Goal: Navigation & Orientation: Find specific page/section

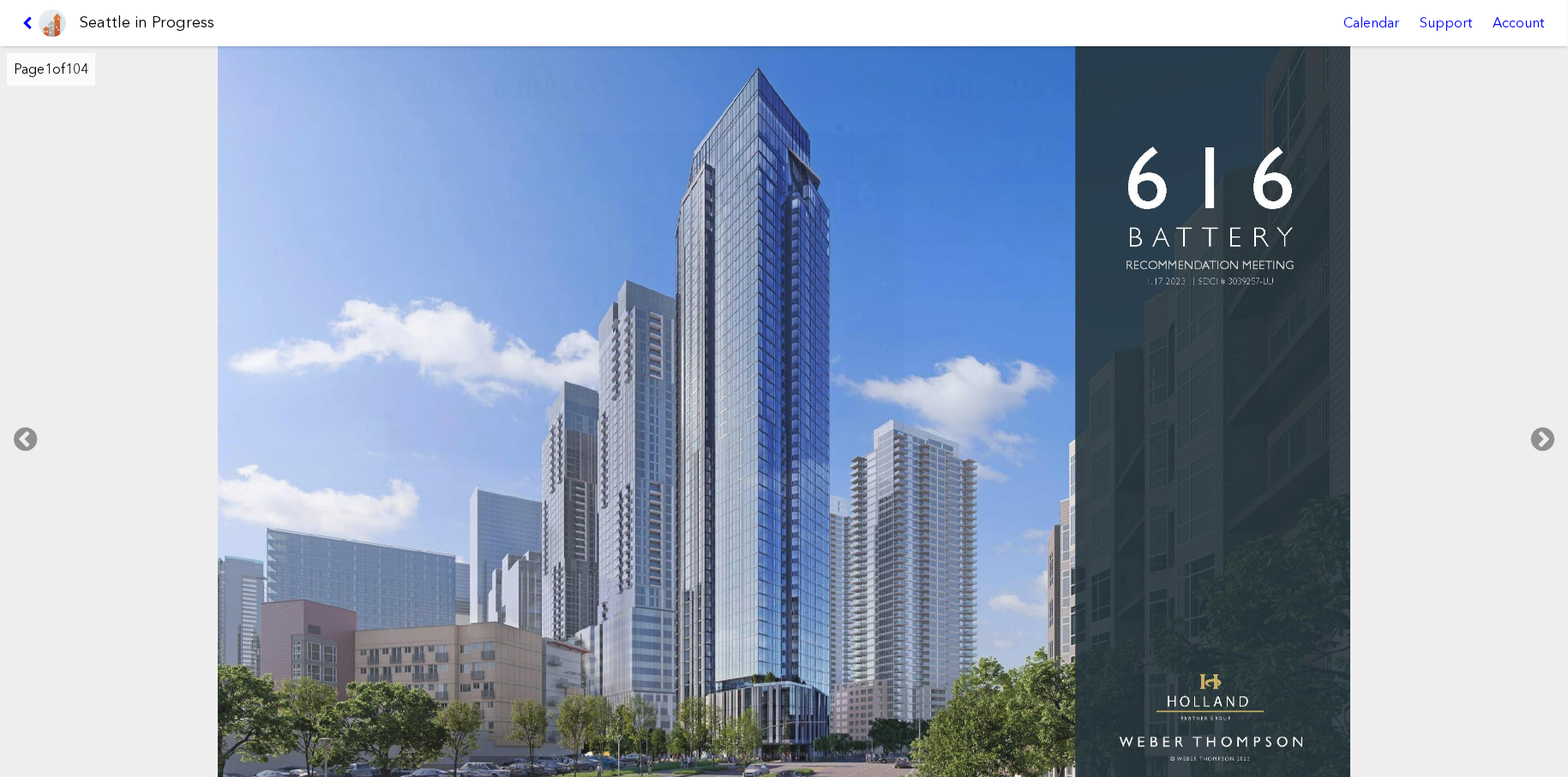
click at [1547, 442] on icon at bounding box center [1542, 439] width 51 height 54
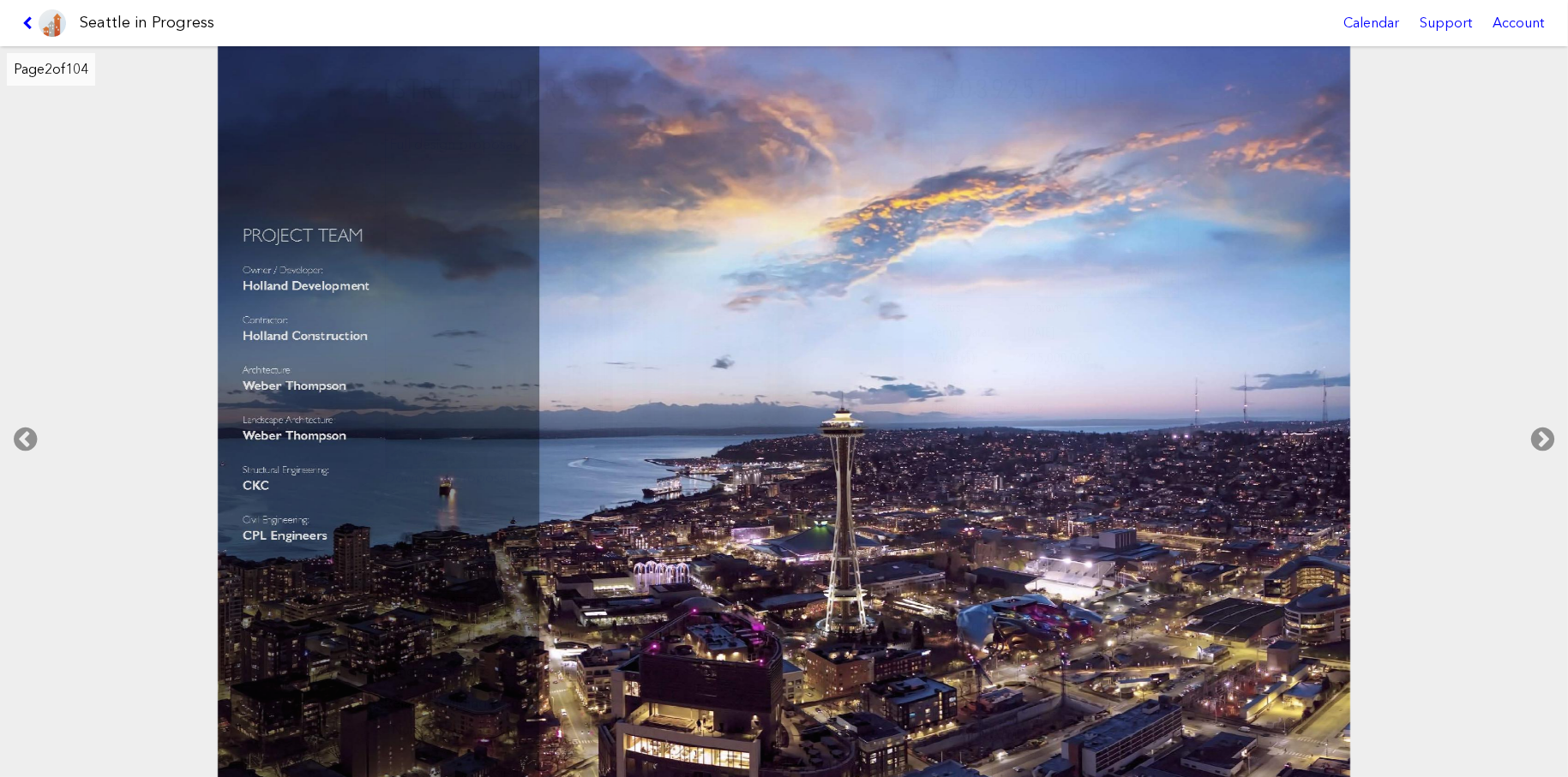
click at [1546, 440] on icon at bounding box center [1542, 439] width 51 height 54
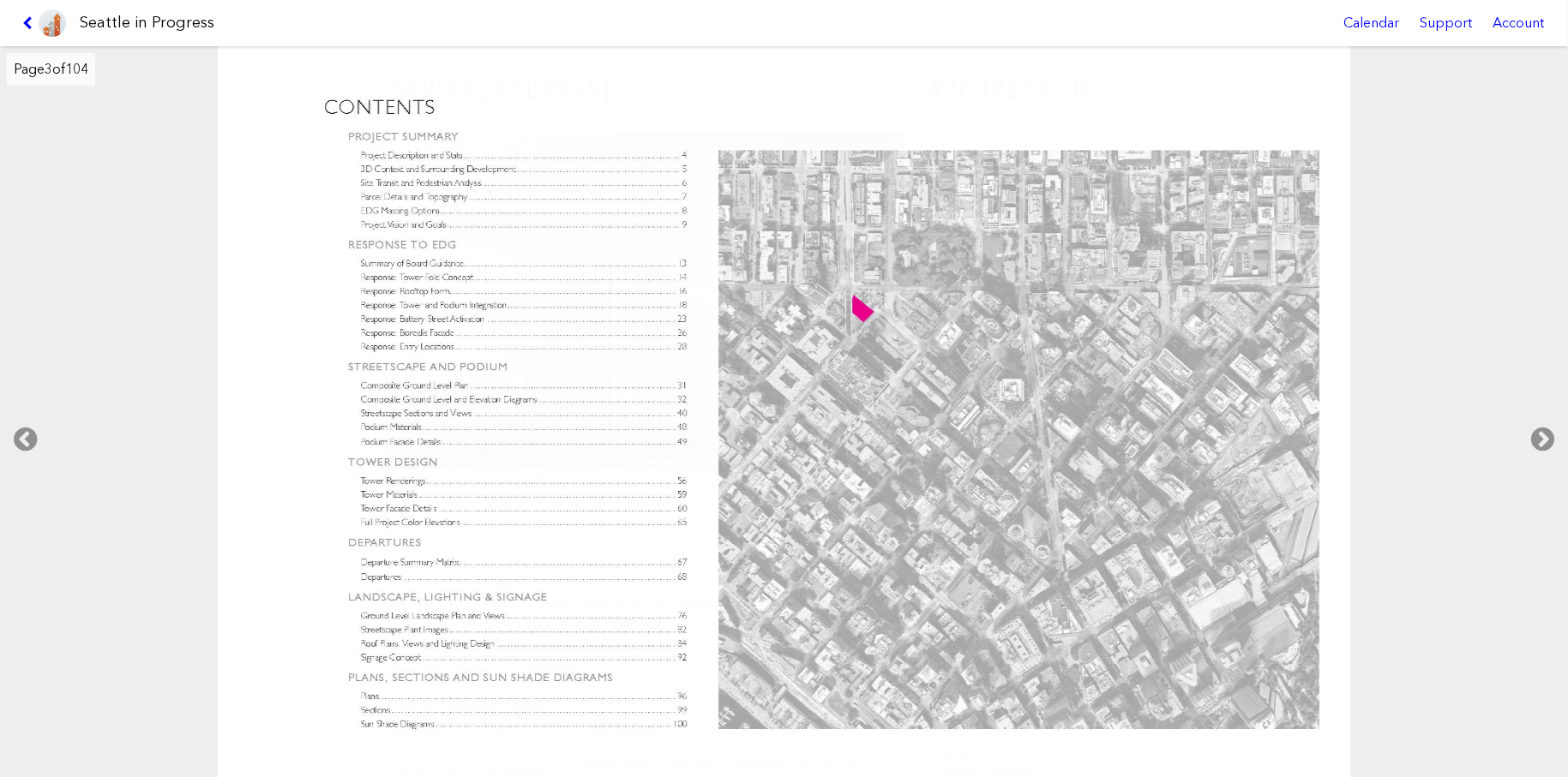
click at [1546, 440] on icon at bounding box center [1542, 439] width 51 height 54
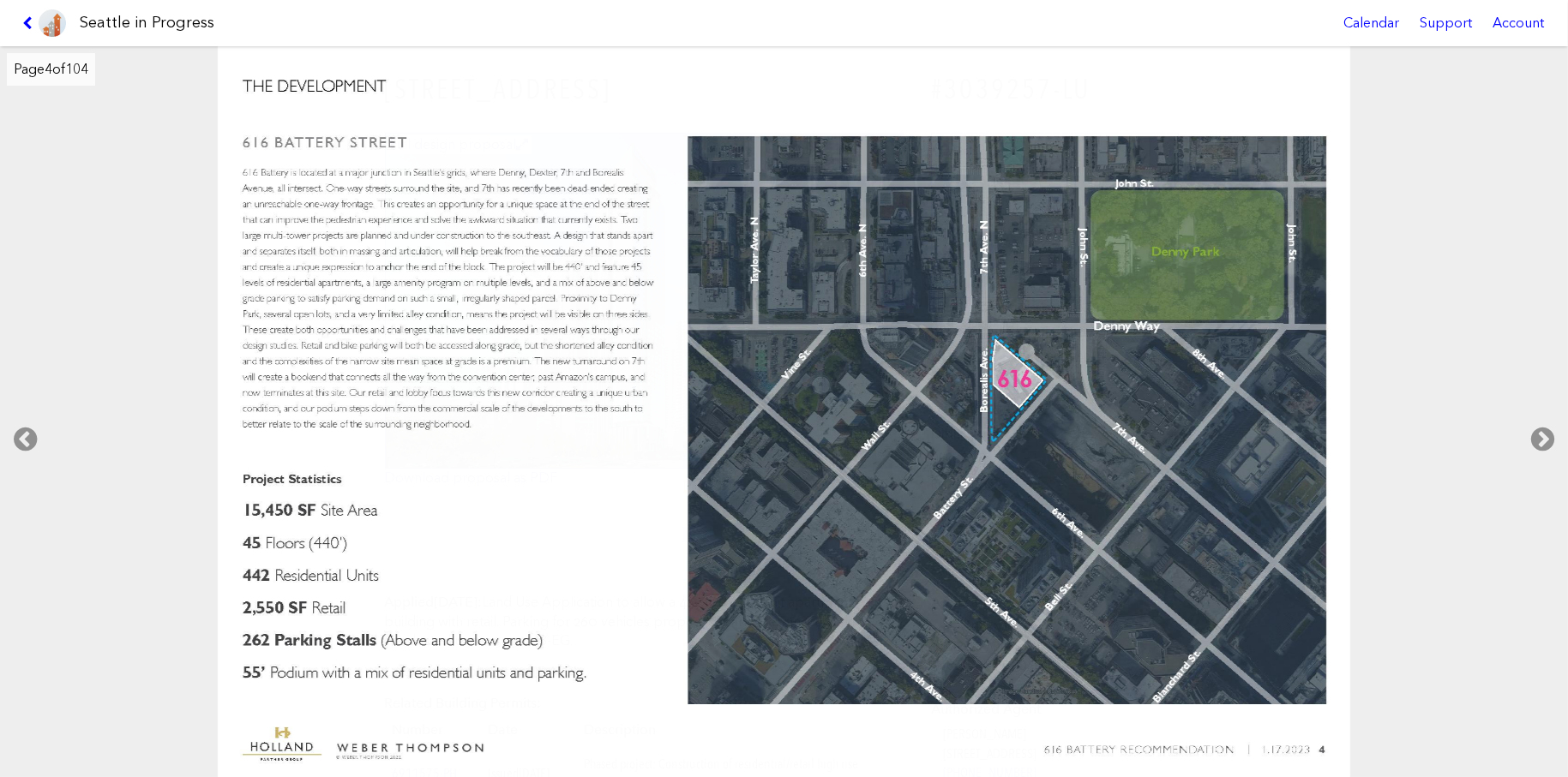
click at [1543, 435] on icon at bounding box center [1542, 439] width 51 height 54
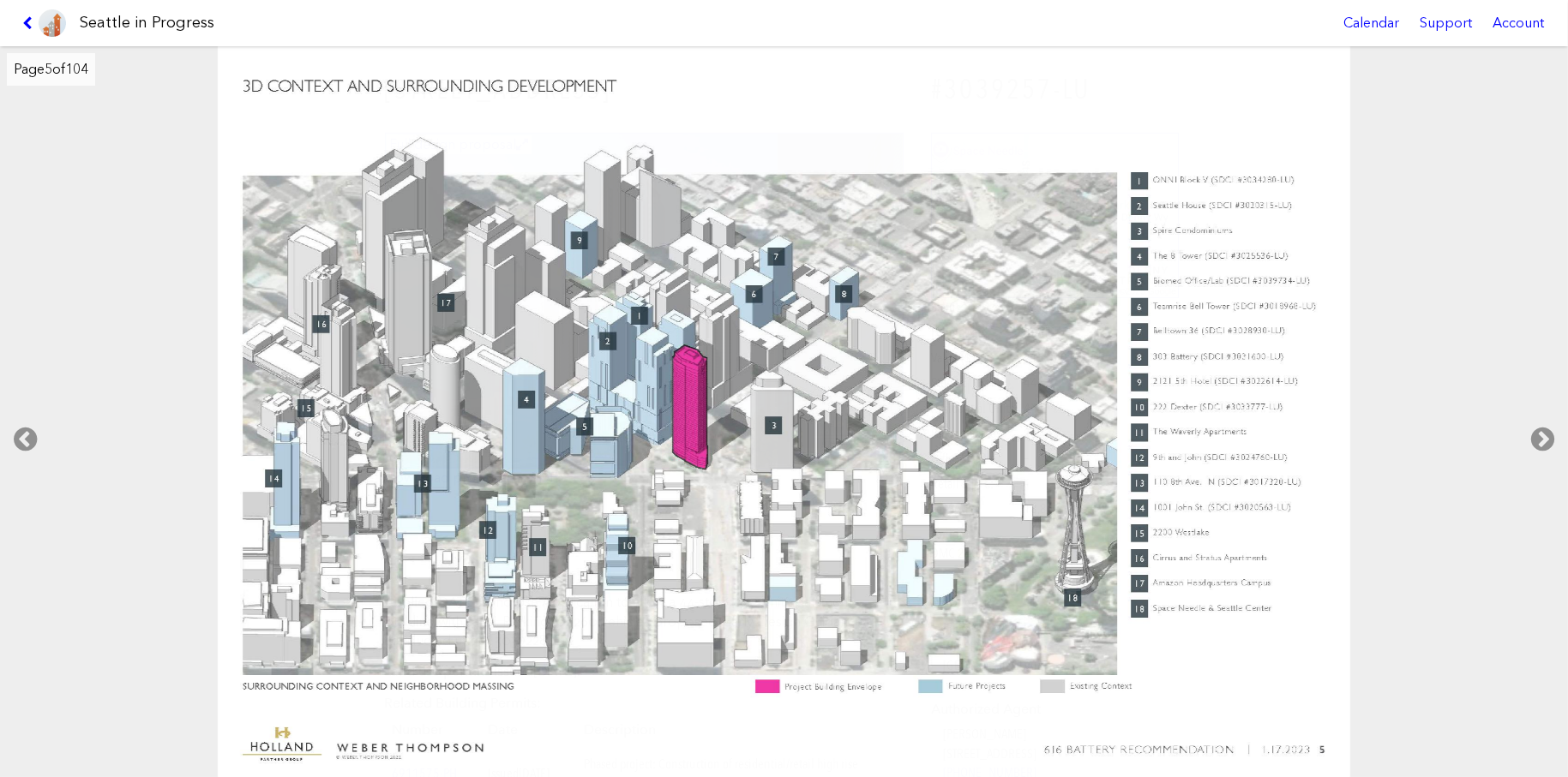
click at [26, 442] on icon at bounding box center [25, 439] width 51 height 54
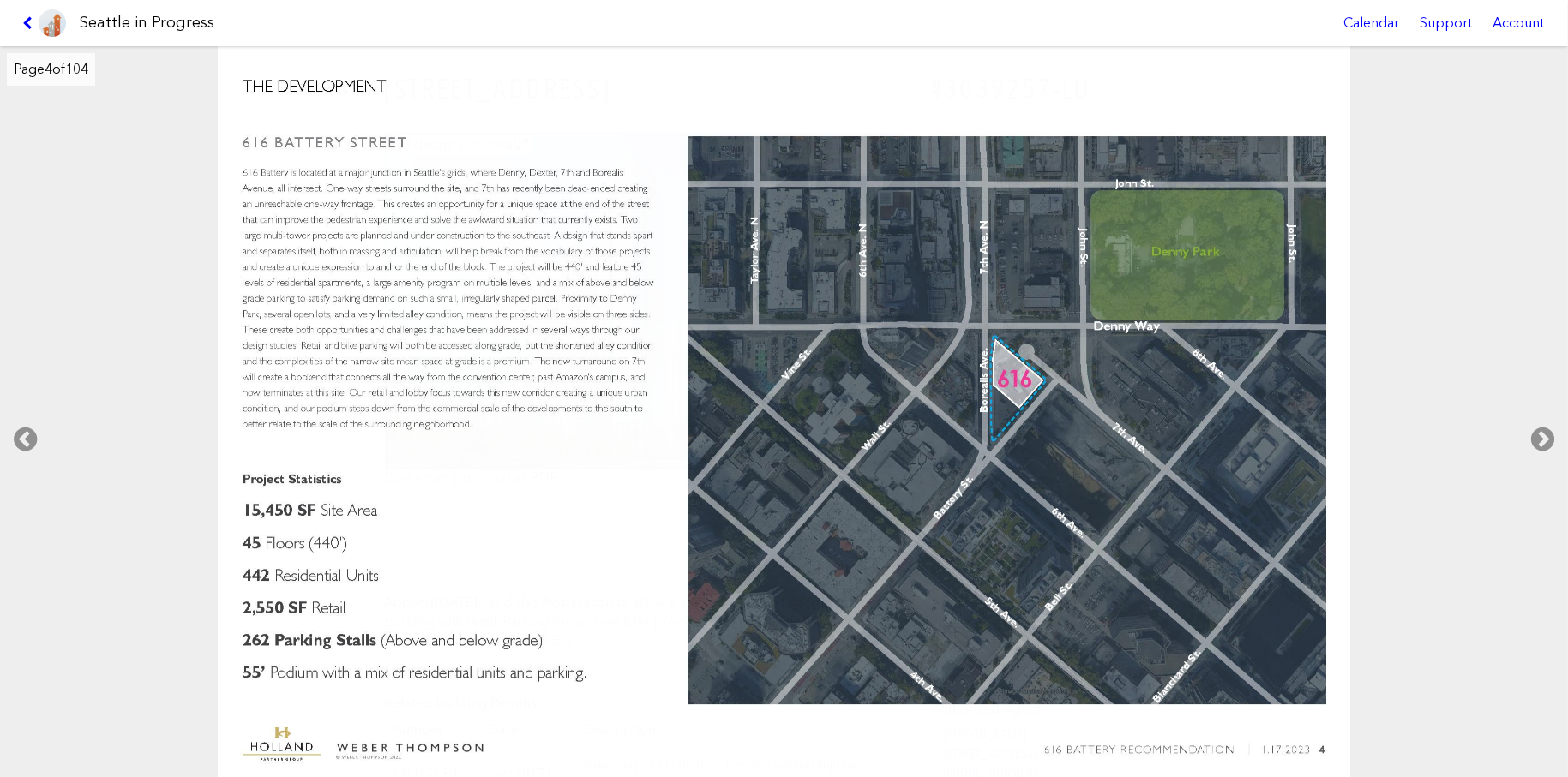
click at [1540, 440] on icon at bounding box center [1542, 439] width 51 height 54
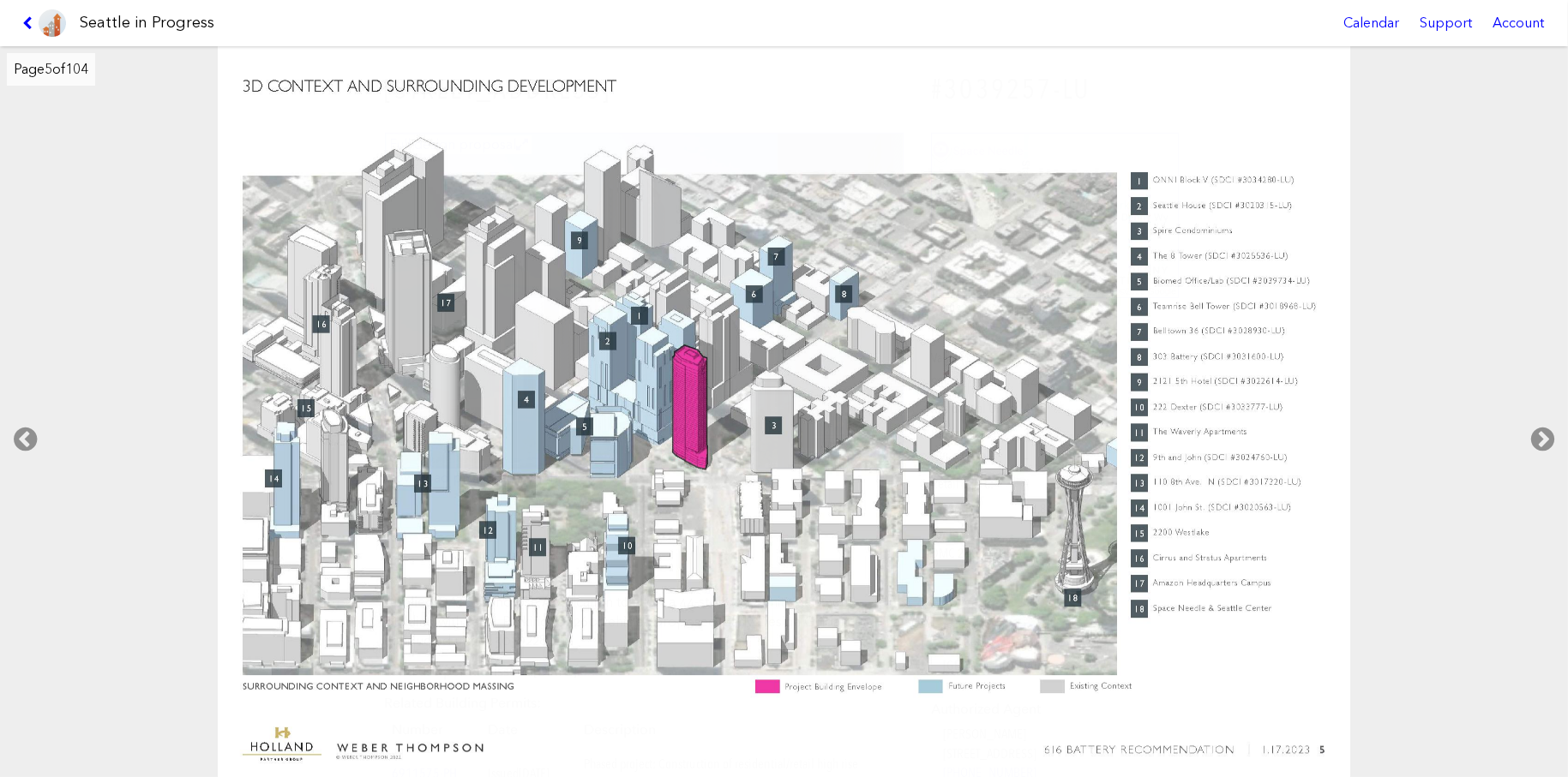
click at [1541, 453] on icon at bounding box center [1542, 439] width 51 height 54
